Goal: Check status: Check status

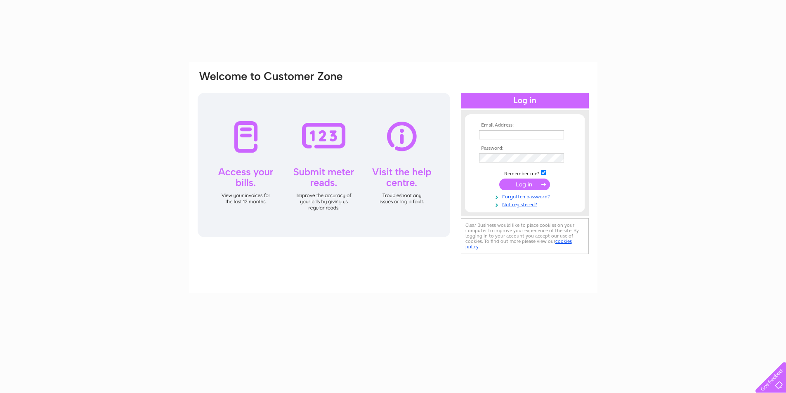
type input "[EMAIL_ADDRESS][DOMAIN_NAME]"
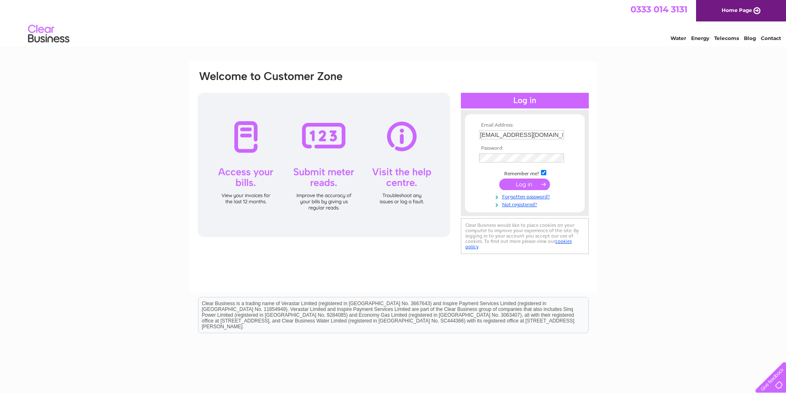
click at [529, 184] on input "submit" at bounding box center [524, 185] width 51 height 12
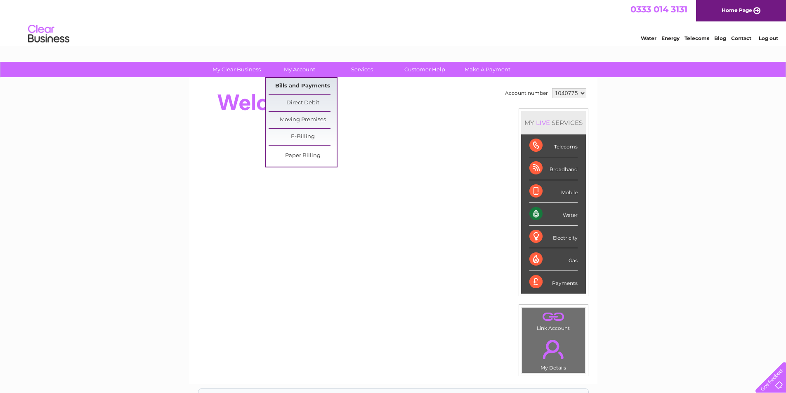
click at [310, 87] on link "Bills and Payments" at bounding box center [303, 86] width 68 height 17
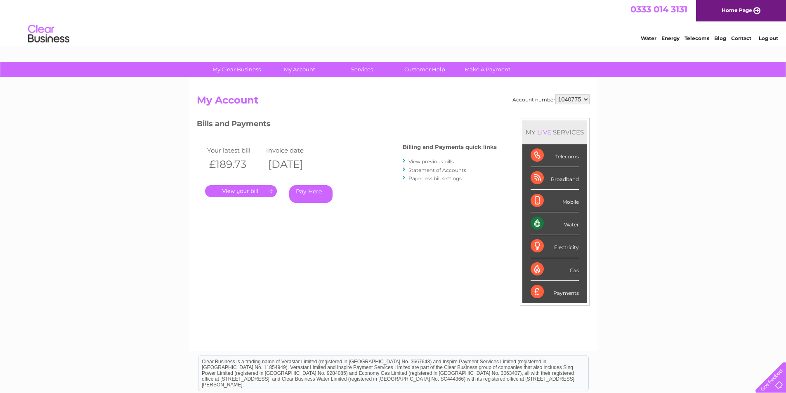
click at [570, 101] on select "1040775 1040785" at bounding box center [572, 99] width 34 height 10
click at [574, 99] on select "1040775 1040785" at bounding box center [572, 99] width 34 height 10
click at [254, 193] on link "." at bounding box center [241, 191] width 72 height 12
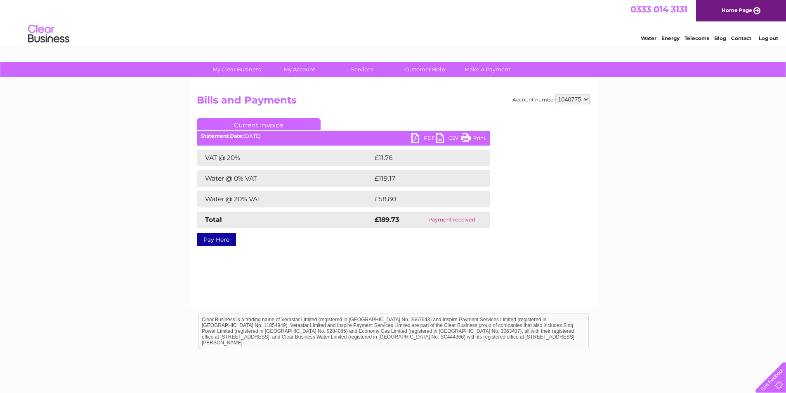
click at [416, 138] on link "PDF" at bounding box center [423, 139] width 25 height 12
